Goal: Find specific page/section: Find specific page/section

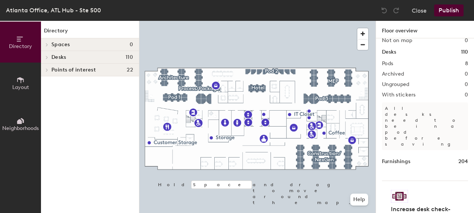
scroll to position [37, 0]
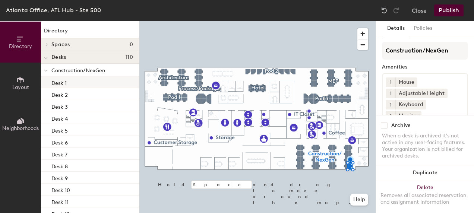
click at [110, 79] on div "Desk 1" at bounding box center [90, 82] width 98 height 12
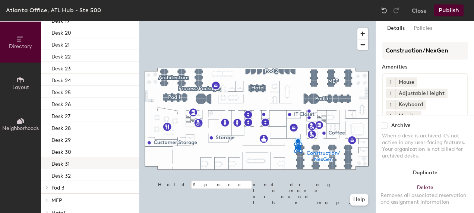
scroll to position [274, 0]
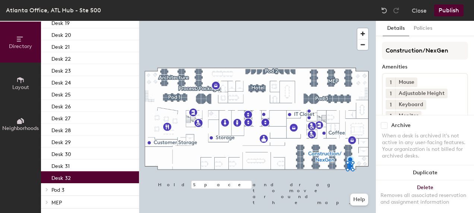
drag, startPoint x: 102, startPoint y: 178, endPoint x: 75, endPoint y: 175, distance: 27.3
click at [75, 175] on div "Desk 32" at bounding box center [90, 177] width 98 height 12
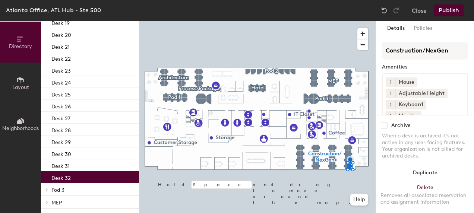
drag, startPoint x: 92, startPoint y: 174, endPoint x: 99, endPoint y: 178, distance: 7.5
click at [99, 178] on div "Desk 32" at bounding box center [90, 177] width 98 height 12
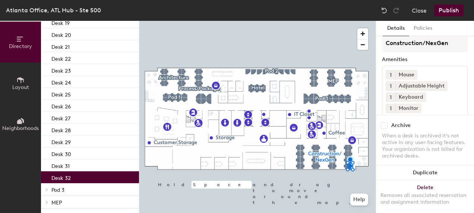
scroll to position [0, 0]
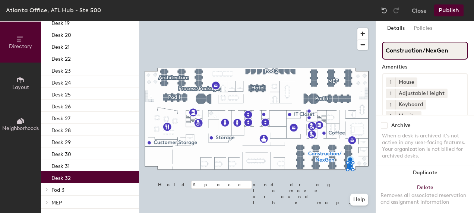
drag, startPoint x: 450, startPoint y: 49, endPoint x: 376, endPoint y: 50, distance: 74.1
click at [376, 50] on div "Details Policies Construction/NexGen Amenities 1 Mouse 1 Adjustable Height 1 Ke…" at bounding box center [425, 117] width 98 height 192
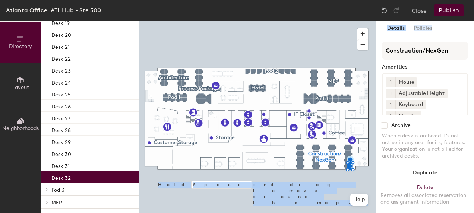
click at [373, 49] on div "Directory Layout Neighborhoods Directory Spaces 0 Desks 110 Construction/NexGen…" at bounding box center [237, 117] width 474 height 192
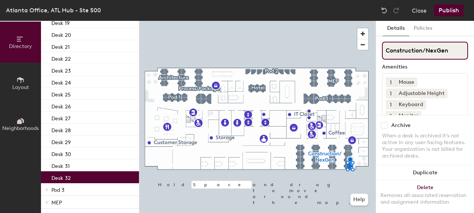
drag, startPoint x: 376, startPoint y: 50, endPoint x: 439, endPoint y: 49, distance: 63.3
click at [439, 49] on input "Construction/NexGen" at bounding box center [425, 51] width 86 height 18
drag, startPoint x: 449, startPoint y: 51, endPoint x: 385, endPoint y: 56, distance: 64.3
click at [385, 56] on input "Construction/NexGen" at bounding box center [425, 51] width 86 height 18
type input "T"
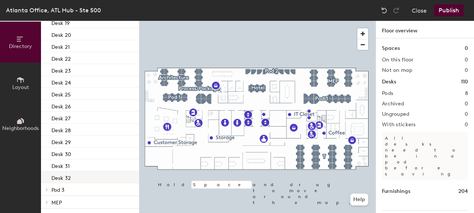
click at [104, 176] on div "Desk 32" at bounding box center [90, 177] width 98 height 12
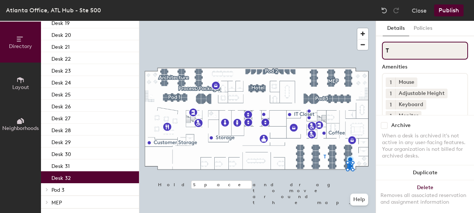
click at [374, 51] on div "Directory Layout Neighborhoods Directory Spaces 0 Desks 110 T Desk 1 Desk 2 Des…" at bounding box center [237, 117] width 474 height 192
type input "Gray Construction & Nex Gen"
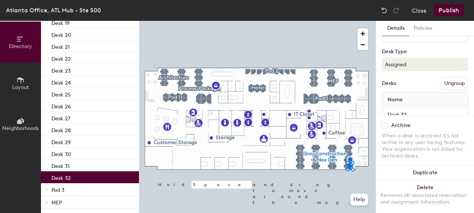
scroll to position [114, 0]
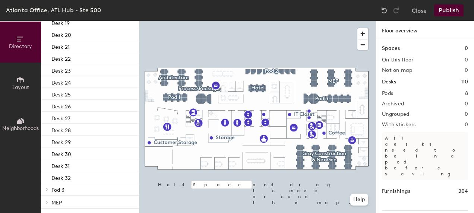
click at [21, 85] on span "Layout" at bounding box center [20, 87] width 17 height 6
